Goal: Information Seeking & Learning: Learn about a topic

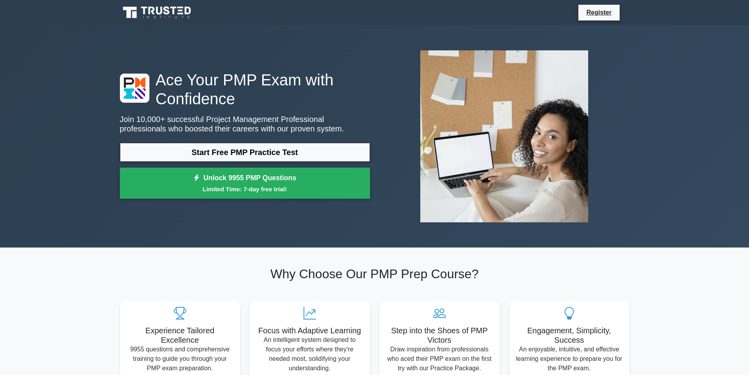
scroll to position [354, 0]
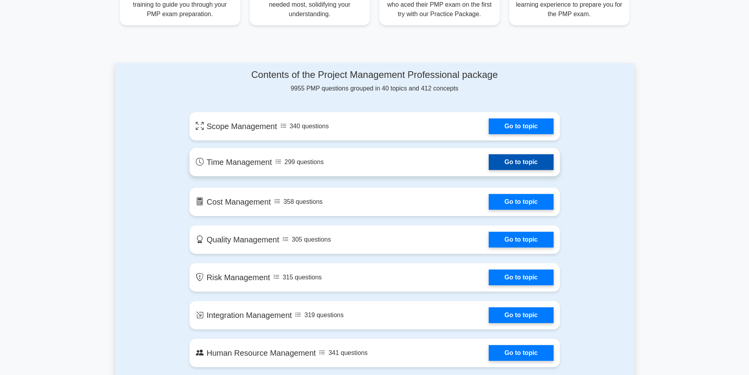
click at [522, 164] on link "Go to topic" at bounding box center [521, 162] width 64 height 16
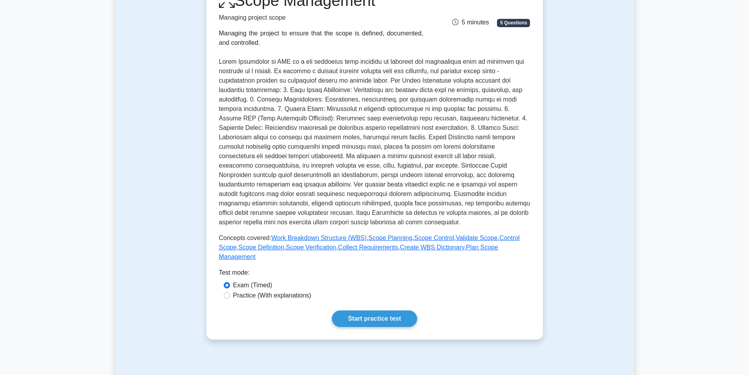
scroll to position [118, 0]
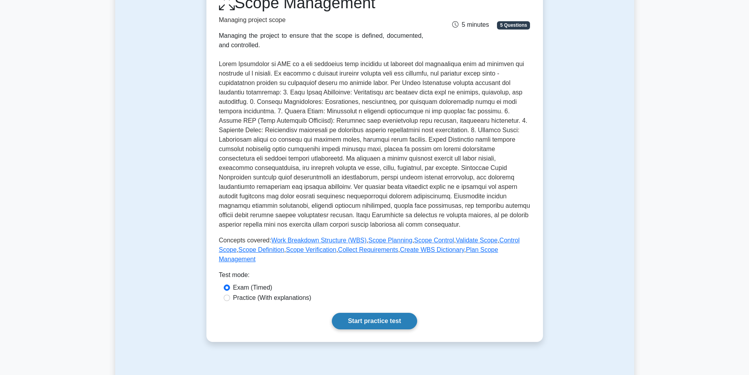
click at [386, 312] on link "Start practice test" at bounding box center [374, 320] width 85 height 17
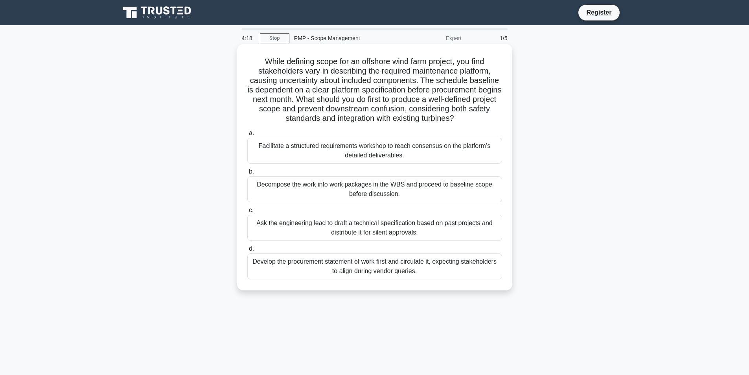
click at [301, 197] on div "Decompose the work into work packages in the WBS and proceed to baseline scope …" at bounding box center [374, 189] width 255 height 26
click at [247, 174] on input "b. Decompose the work into work packages in the WBS and proceed to baseline sco…" at bounding box center [247, 171] width 0 height 5
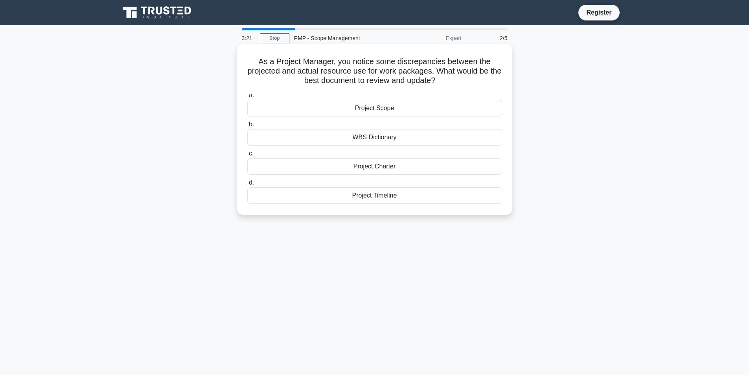
click at [382, 113] on div "Project Scope" at bounding box center [374, 108] width 255 height 17
click at [247, 98] on input "a. Project Scope" at bounding box center [247, 95] width 0 height 5
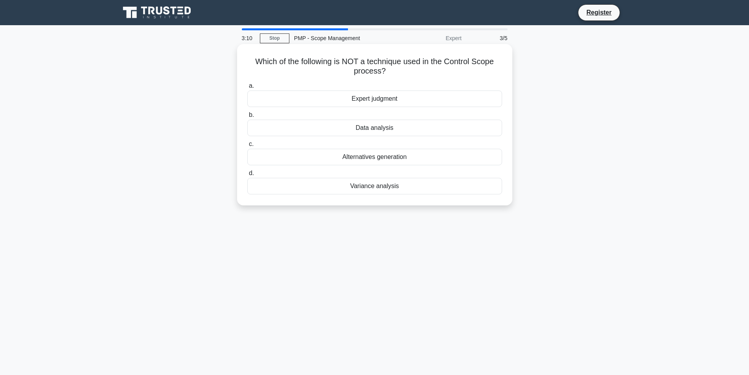
click at [381, 132] on div "Data analysis" at bounding box center [374, 127] width 255 height 17
click at [247, 118] on input "b. Data analysis" at bounding box center [247, 114] width 0 height 5
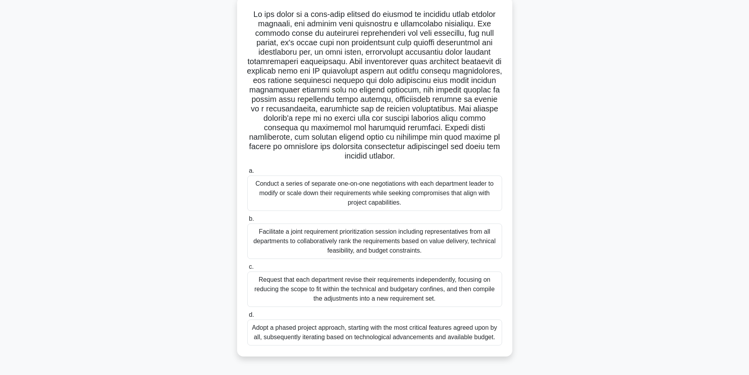
scroll to position [50, 0]
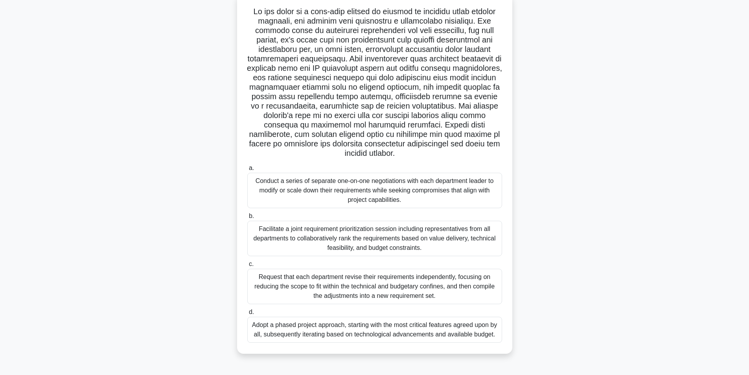
click at [347, 237] on div "Facilitate a joint requirement prioritization session including representatives…" at bounding box center [374, 238] width 255 height 35
click at [247, 219] on input "b. Facilitate a joint requirement prioritization session including representati…" at bounding box center [247, 215] width 0 height 5
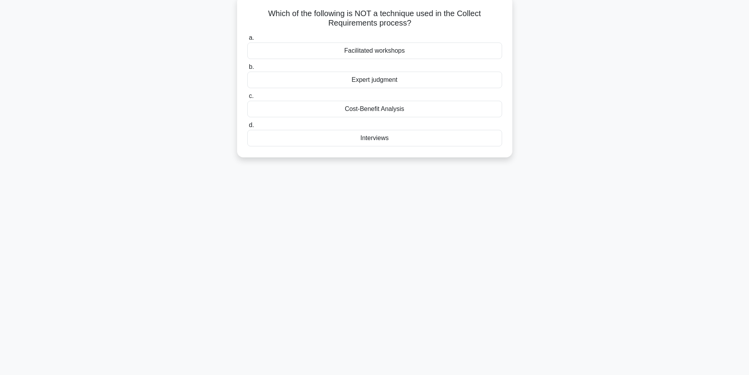
scroll to position [0, 0]
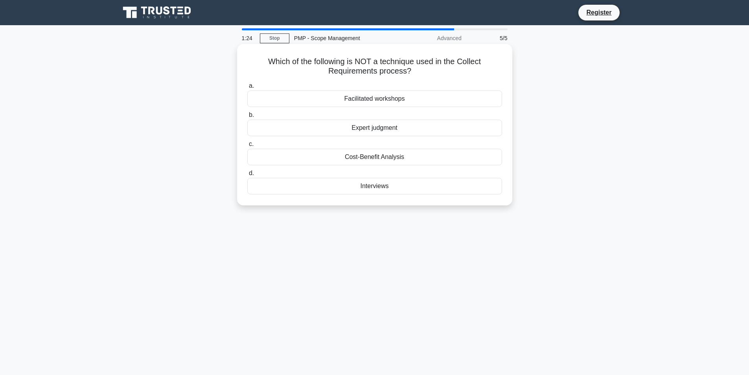
click at [405, 100] on div "Facilitated workshops" at bounding box center [374, 98] width 255 height 17
click at [247, 88] on input "a. Facilitated workshops" at bounding box center [247, 85] width 0 height 5
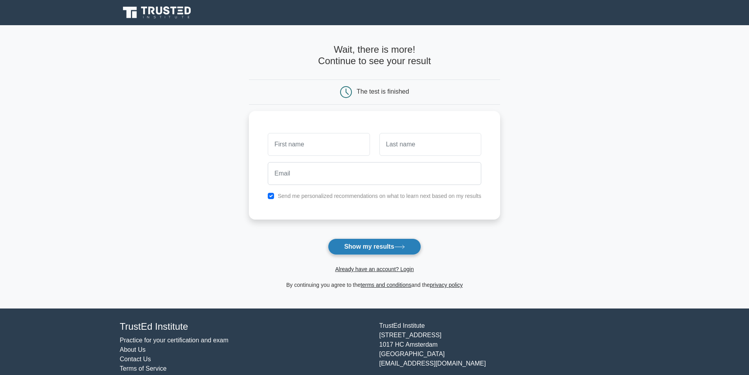
click at [374, 245] on button "Show my results" at bounding box center [374, 246] width 93 height 17
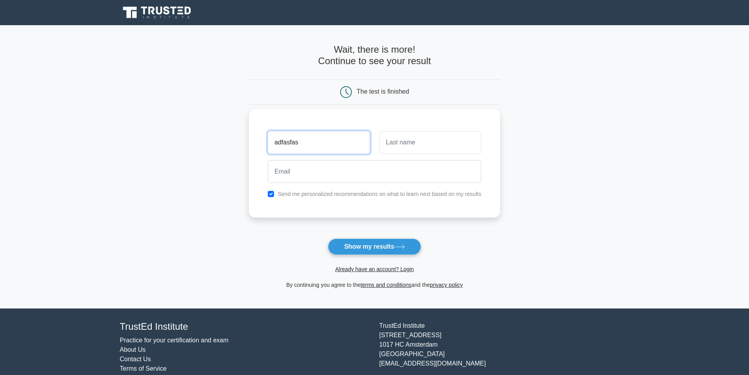
type input "adfasfas"
click at [438, 145] on input "text" at bounding box center [430, 142] width 102 height 23
type input "fasfasfas"
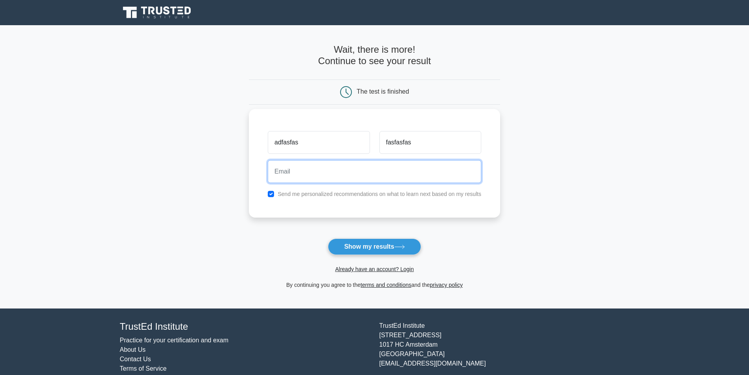
click at [357, 180] on input "email" at bounding box center [374, 171] width 213 height 23
type input "reshad.ramazanzade@gmail.com"
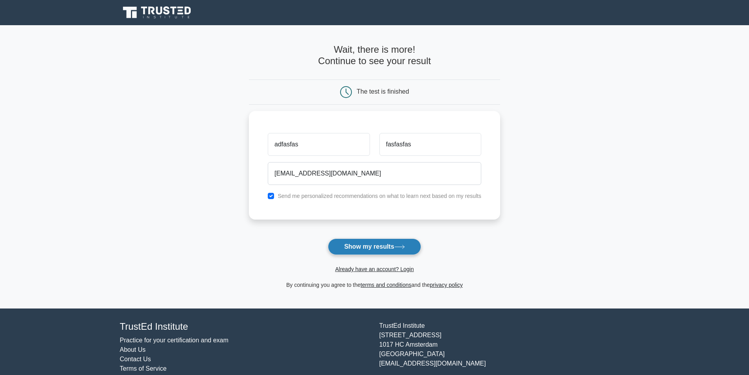
click at [367, 241] on button "Show my results" at bounding box center [374, 246] width 93 height 17
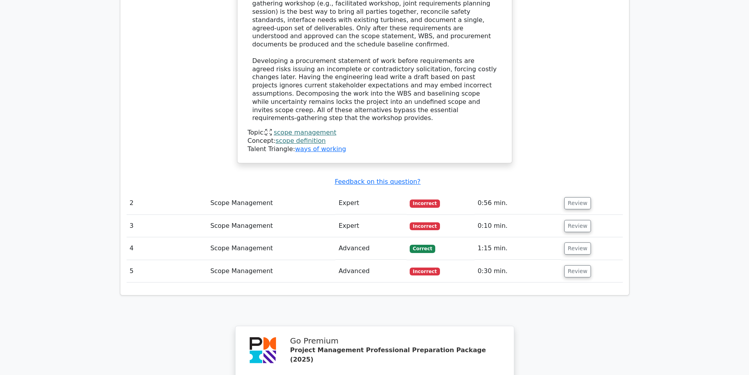
scroll to position [904, 0]
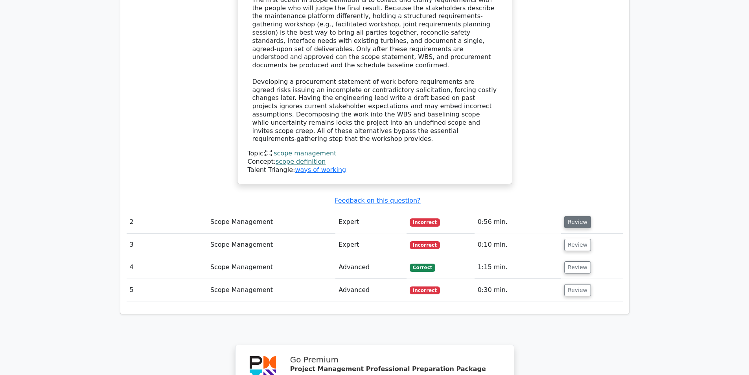
click at [571, 216] on button "Review" at bounding box center [577, 222] width 27 height 12
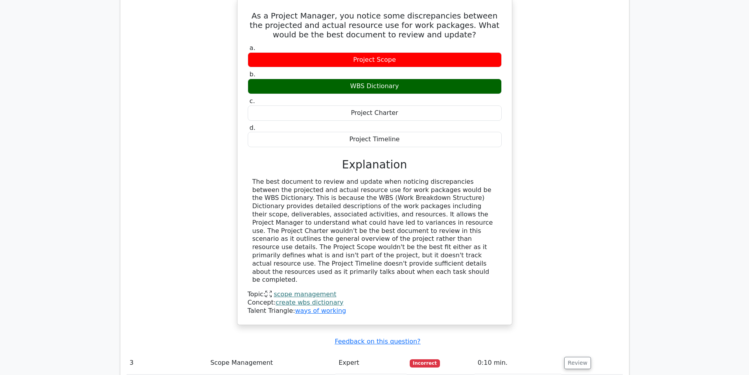
scroll to position [1140, 0]
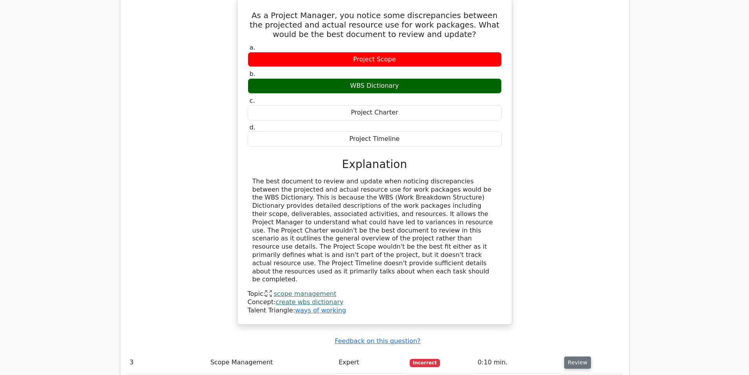
click at [569, 356] on button "Review" at bounding box center [577, 362] width 27 height 12
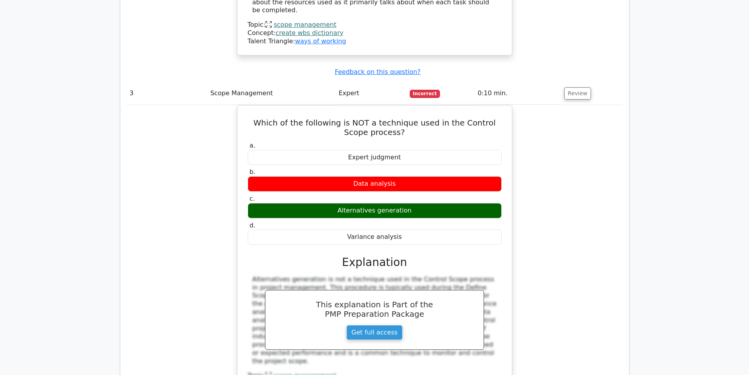
scroll to position [1494, 0]
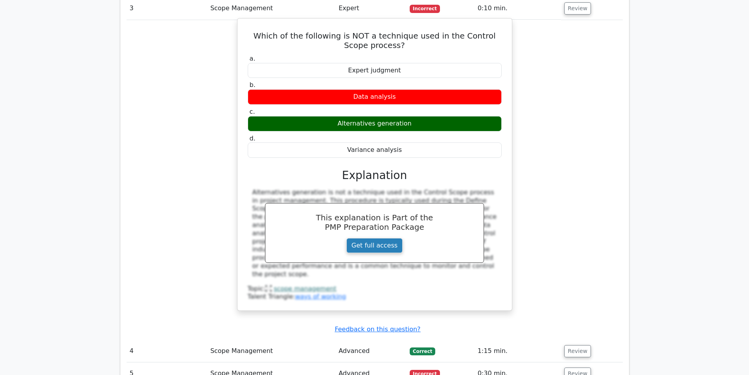
click at [371, 238] on link "Get full access" at bounding box center [374, 245] width 56 height 15
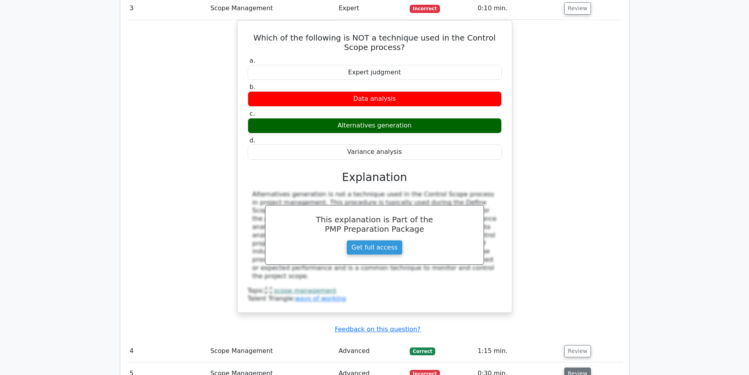
click at [568, 362] on td "Review" at bounding box center [591, 373] width 61 height 22
click at [568, 367] on button "Review" at bounding box center [577, 373] width 27 height 12
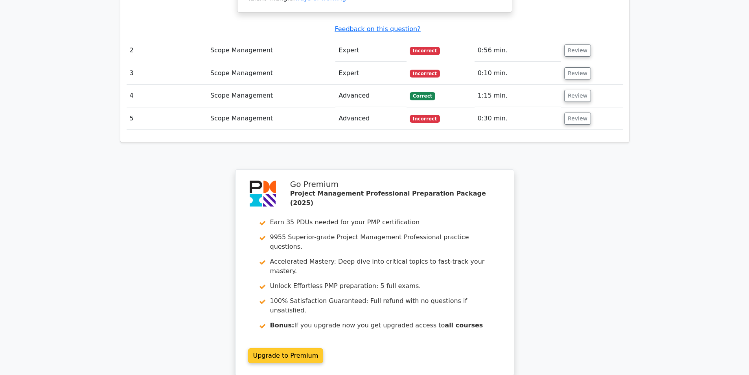
scroll to position [963, 0]
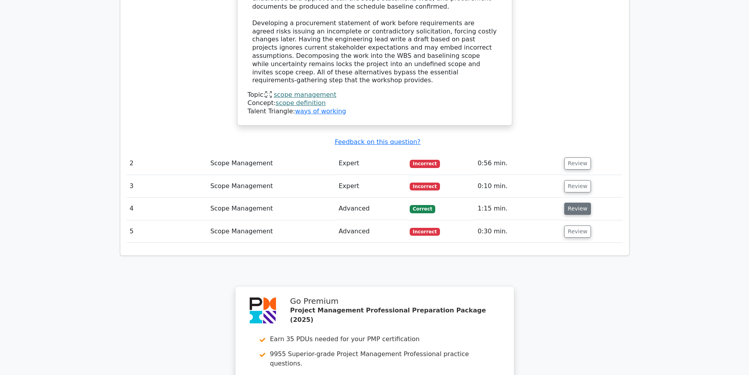
click at [573, 202] on button "Review" at bounding box center [577, 208] width 27 height 12
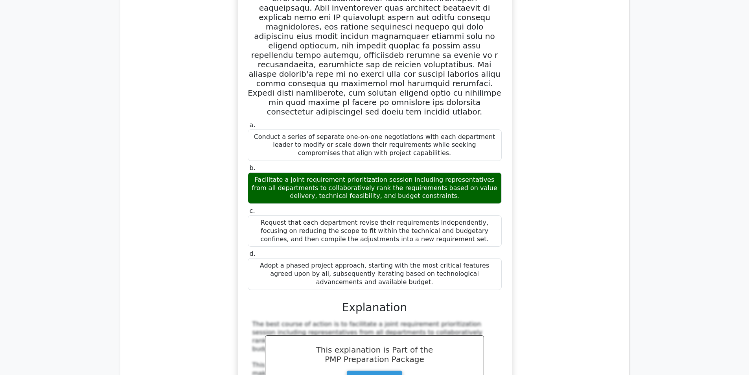
scroll to position [1434, 0]
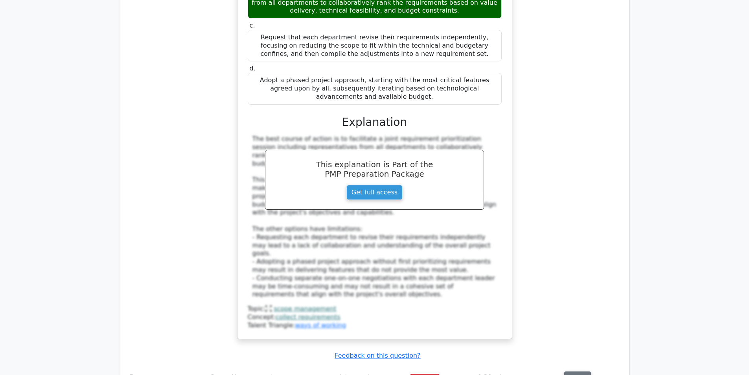
click at [568, 371] on button "Review" at bounding box center [577, 377] width 27 height 12
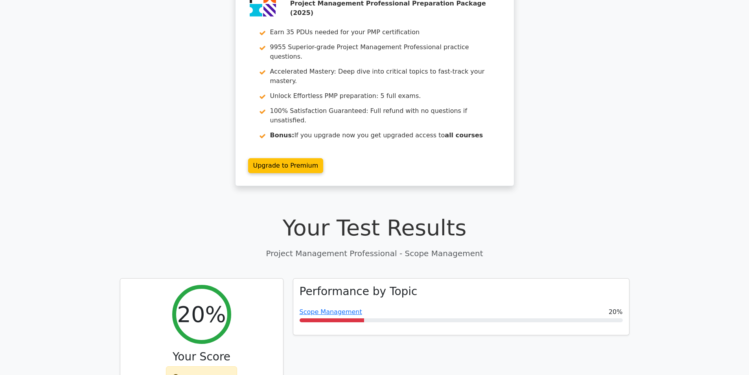
scroll to position [0, 0]
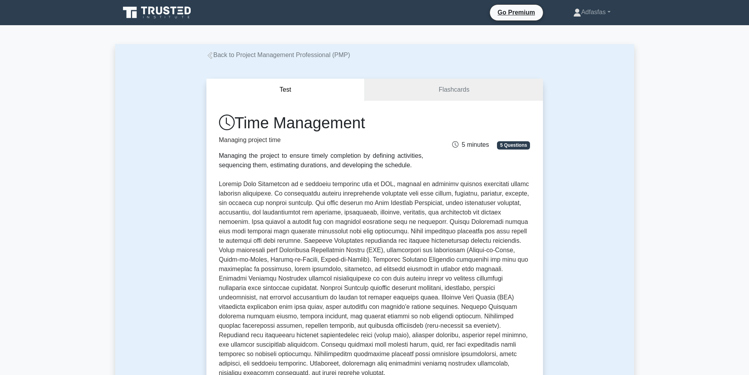
scroll to position [275, 0]
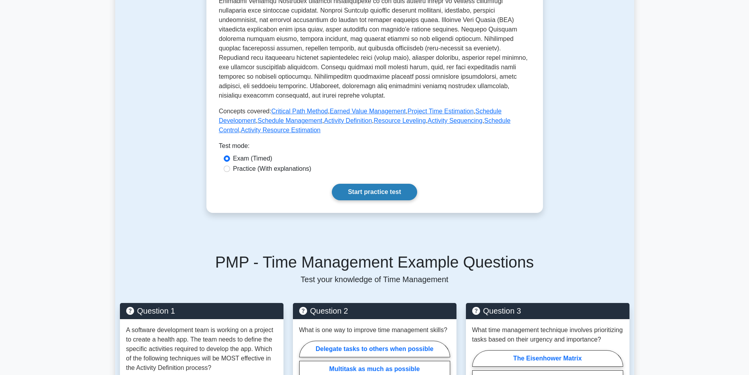
click at [387, 194] on link "Start practice test" at bounding box center [374, 192] width 85 height 17
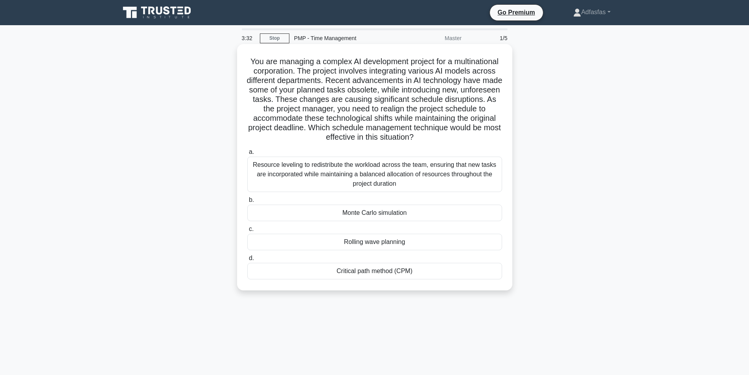
click at [371, 270] on div "Critical path method (CPM)" at bounding box center [374, 271] width 255 height 17
click at [247, 261] on input "d. Critical path method (CPM)" at bounding box center [247, 257] width 0 height 5
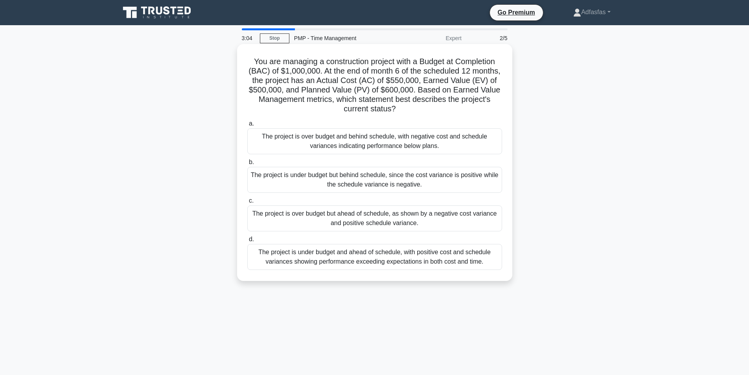
click at [382, 145] on div "The project is over budget and behind schedule, with negative cost and schedule…" at bounding box center [374, 141] width 255 height 26
click at [247, 126] on input "a. The project is over budget and behind schedule, with negative cost and sched…" at bounding box center [247, 123] width 0 height 5
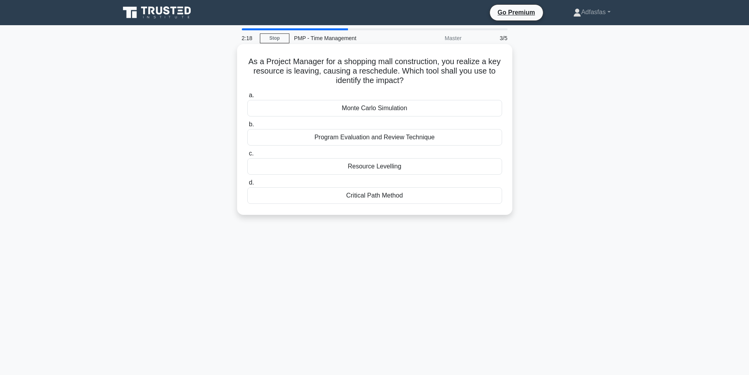
click at [403, 104] on div "Monte Carlo Simulation" at bounding box center [374, 108] width 255 height 17
click at [247, 98] on input "a. Monte Carlo Simulation" at bounding box center [247, 95] width 0 height 5
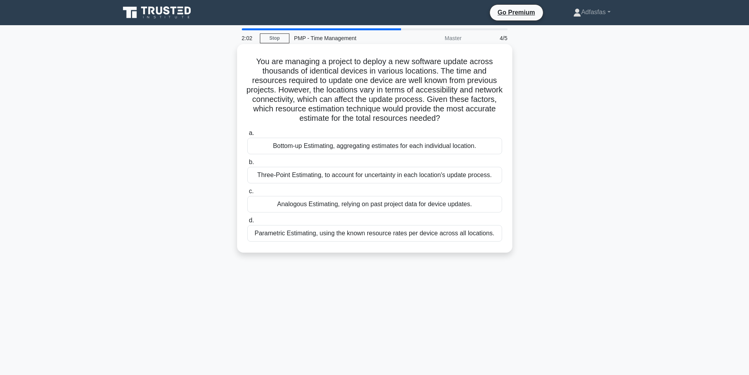
click at [416, 149] on div "Bottom-up Estimating, aggregating estimates for each individual location." at bounding box center [374, 146] width 255 height 17
click at [247, 136] on input "a. Bottom-up Estimating, aggregating estimates for each individual location." at bounding box center [247, 132] width 0 height 5
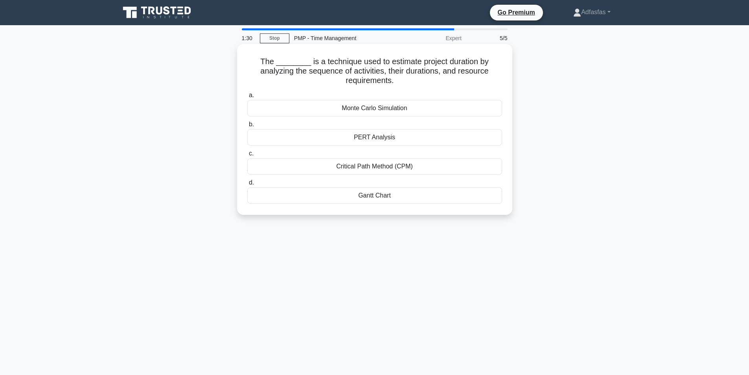
click at [377, 113] on div "Monte Carlo Simulation" at bounding box center [374, 108] width 255 height 17
click at [247, 98] on input "a. Monte Carlo Simulation" at bounding box center [247, 95] width 0 height 5
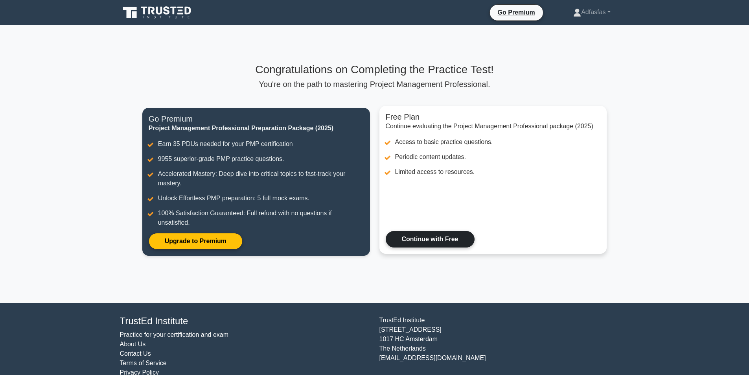
click at [416, 243] on link "Continue with Free" at bounding box center [430, 239] width 89 height 17
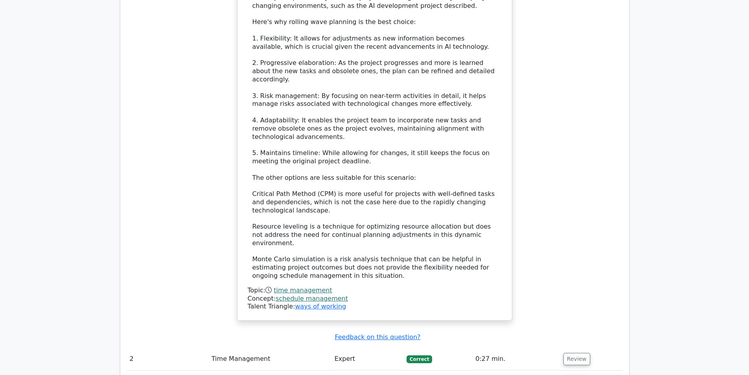
scroll to position [1061, 0]
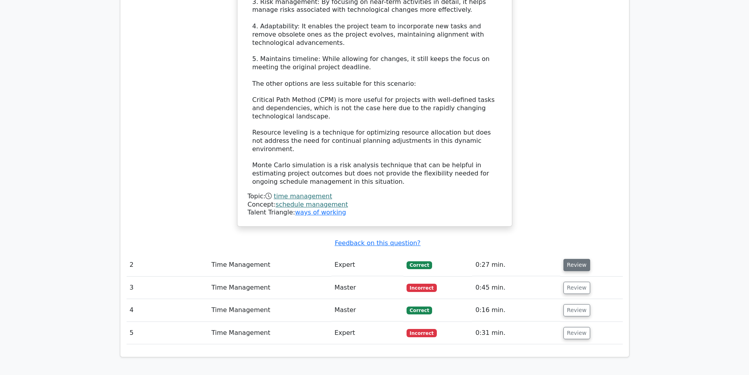
click at [573, 259] on button "Review" at bounding box center [576, 265] width 27 height 12
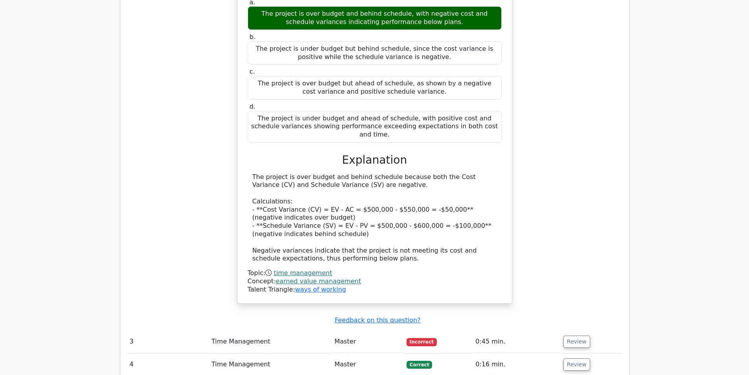
scroll to position [1572, 0]
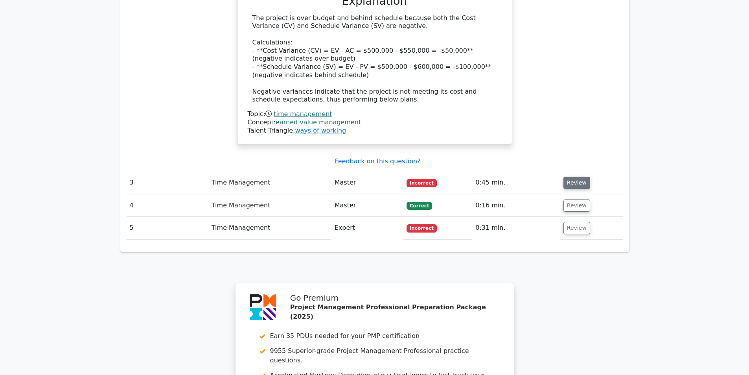
click at [572, 176] on button "Review" at bounding box center [576, 182] width 27 height 12
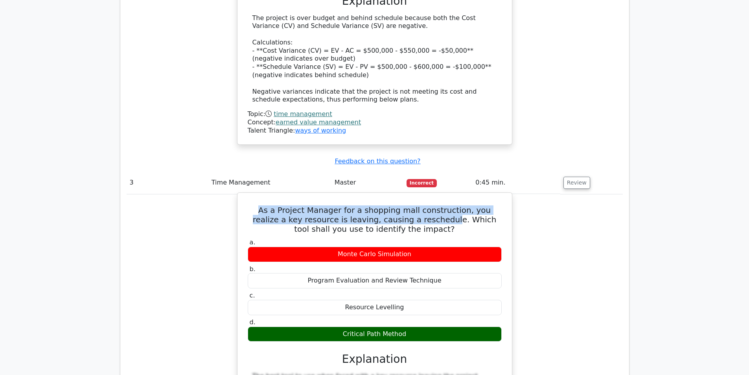
drag, startPoint x: 254, startPoint y: 132, endPoint x: 404, endPoint y: 142, distance: 150.5
click at [404, 205] on h5 "As a Project Manager for a shopping mall construction, you realize a key resour…" at bounding box center [374, 219] width 255 height 28
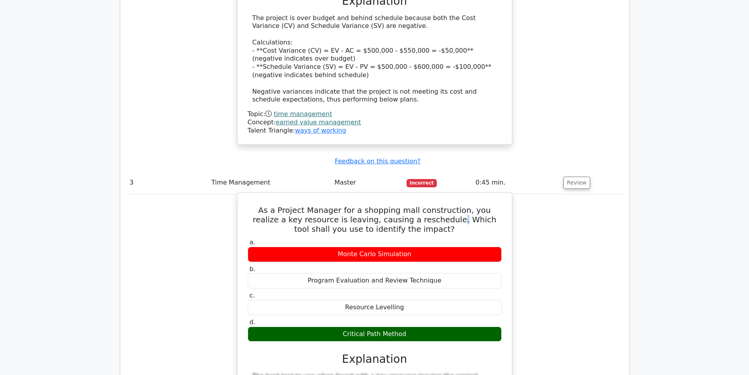
click at [410, 205] on h5 "As a Project Manager for a shopping mall construction, you realize a key resour…" at bounding box center [374, 219] width 255 height 28
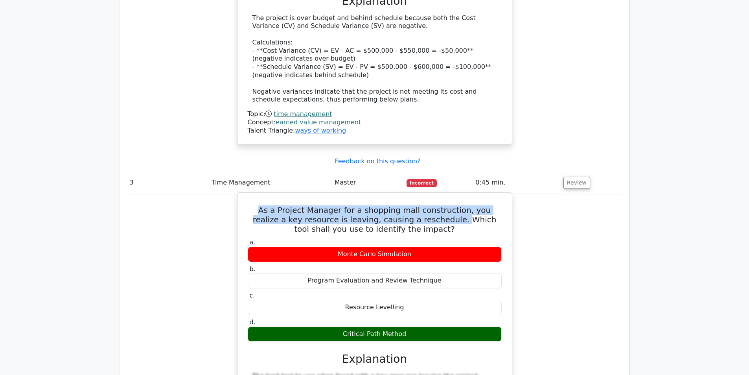
drag, startPoint x: 251, startPoint y: 130, endPoint x: 380, endPoint y: 136, distance: 128.6
click at [409, 205] on h5 "As a Project Manager for a shopping mall construction, you realize a key resour…" at bounding box center [374, 219] width 255 height 28
copy h5 "As a Project Manager for a shopping mall construction, you realize a key resour…"
click at [421, 205] on h5 "As a Project Manager for a shopping mall construction, you realize a key resour…" at bounding box center [374, 219] width 255 height 28
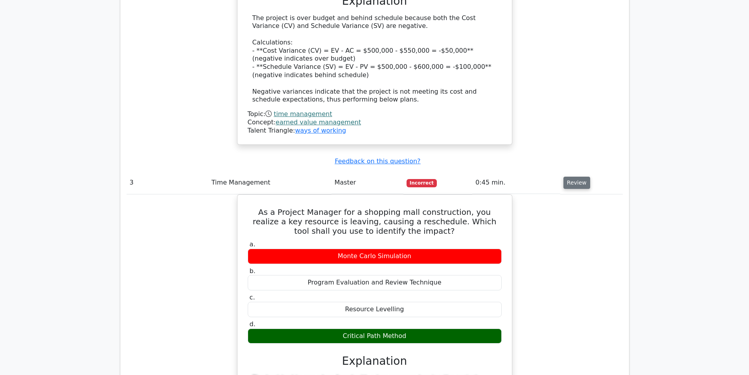
click at [574, 176] on button "Review" at bounding box center [576, 182] width 27 height 12
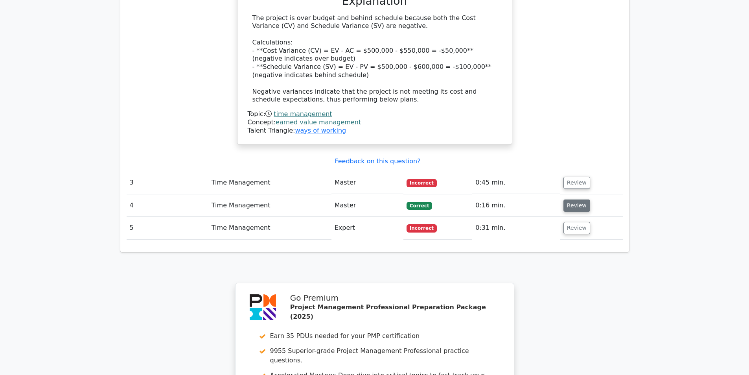
click at [579, 199] on button "Review" at bounding box center [576, 205] width 27 height 12
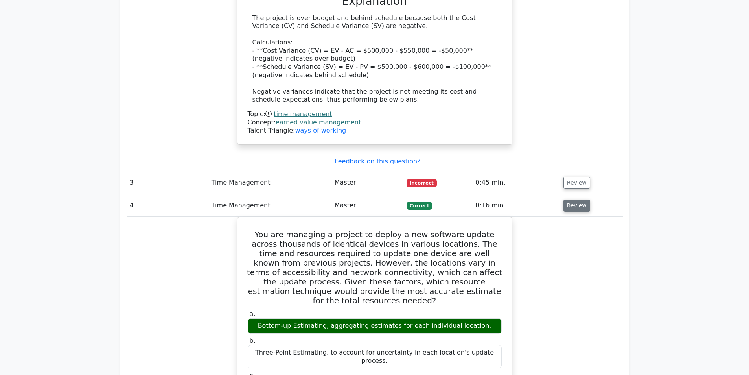
click at [573, 199] on button "Review" at bounding box center [576, 205] width 27 height 12
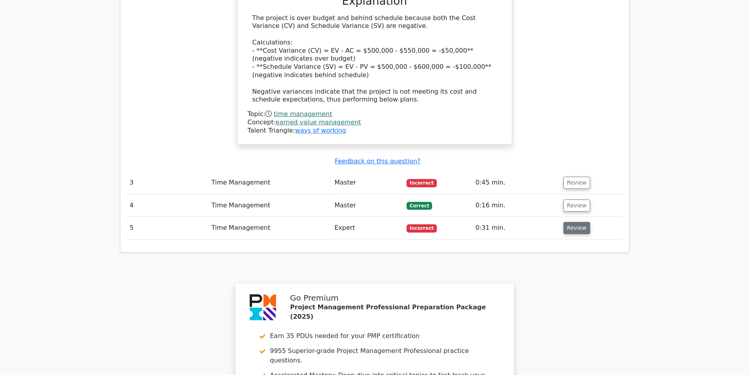
click at [574, 222] on button "Review" at bounding box center [576, 228] width 27 height 12
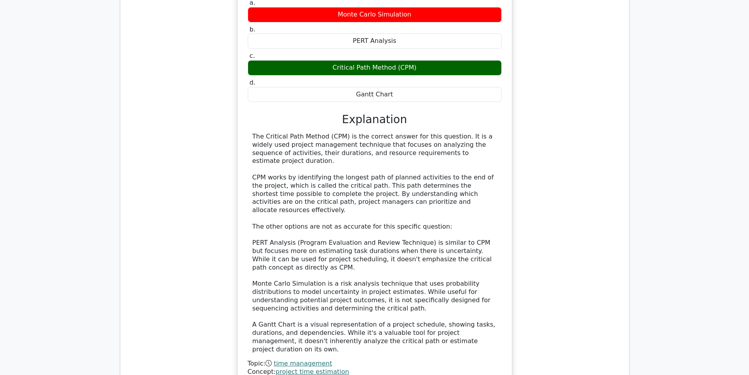
scroll to position [1887, 0]
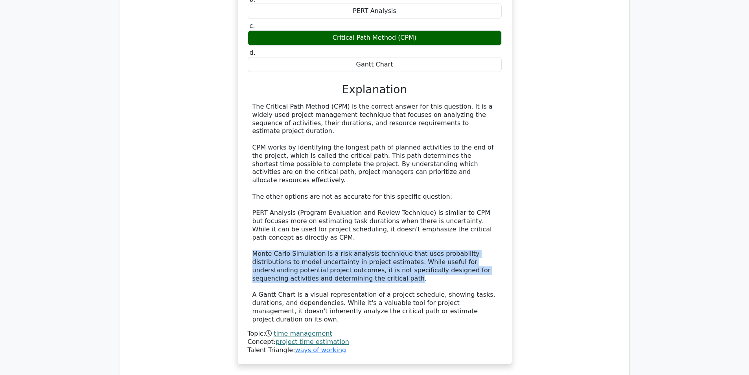
drag, startPoint x: 253, startPoint y: 151, endPoint x: 284, endPoint y: 176, distance: 40.5
click at [284, 176] on div "The Critical Path Method (CPM) is the correct answer for this question. It is a…" at bounding box center [374, 213] width 244 height 221
copy div "Monte Carlo Simulation is a risk analysis technique that uses probability distr…"
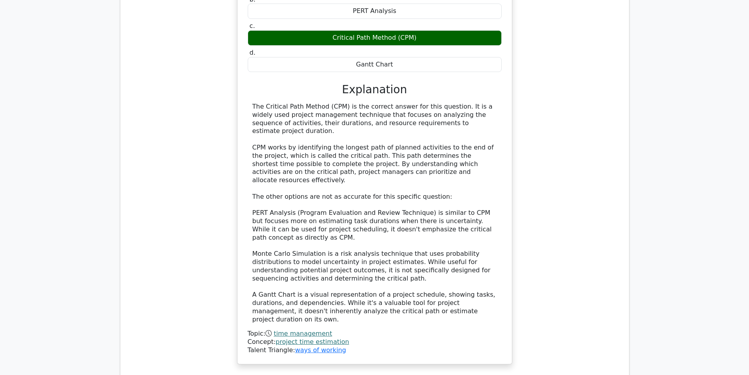
click at [458, 103] on div "The Critical Path Method (CPM) is the correct answer for this question. It is a…" at bounding box center [374, 213] width 244 height 221
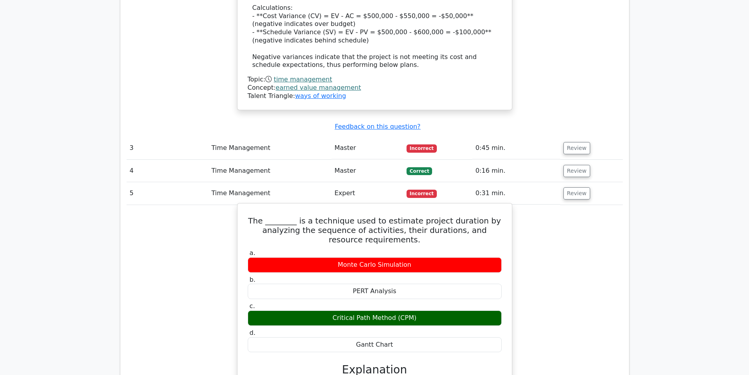
scroll to position [1494, 0]
